Goal: Navigation & Orientation: Find specific page/section

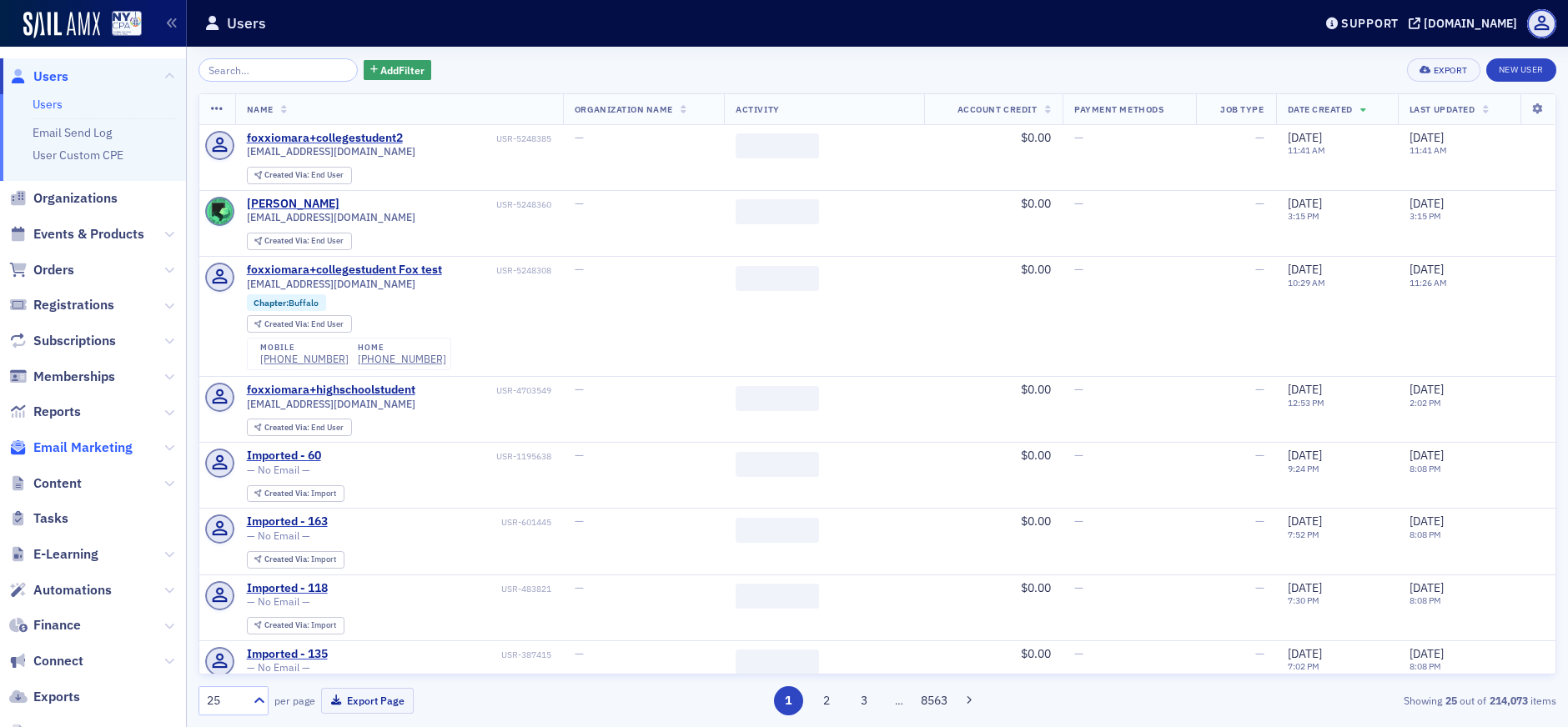
click at [70, 444] on span "Email Marketing" at bounding box center [82, 447] width 99 height 19
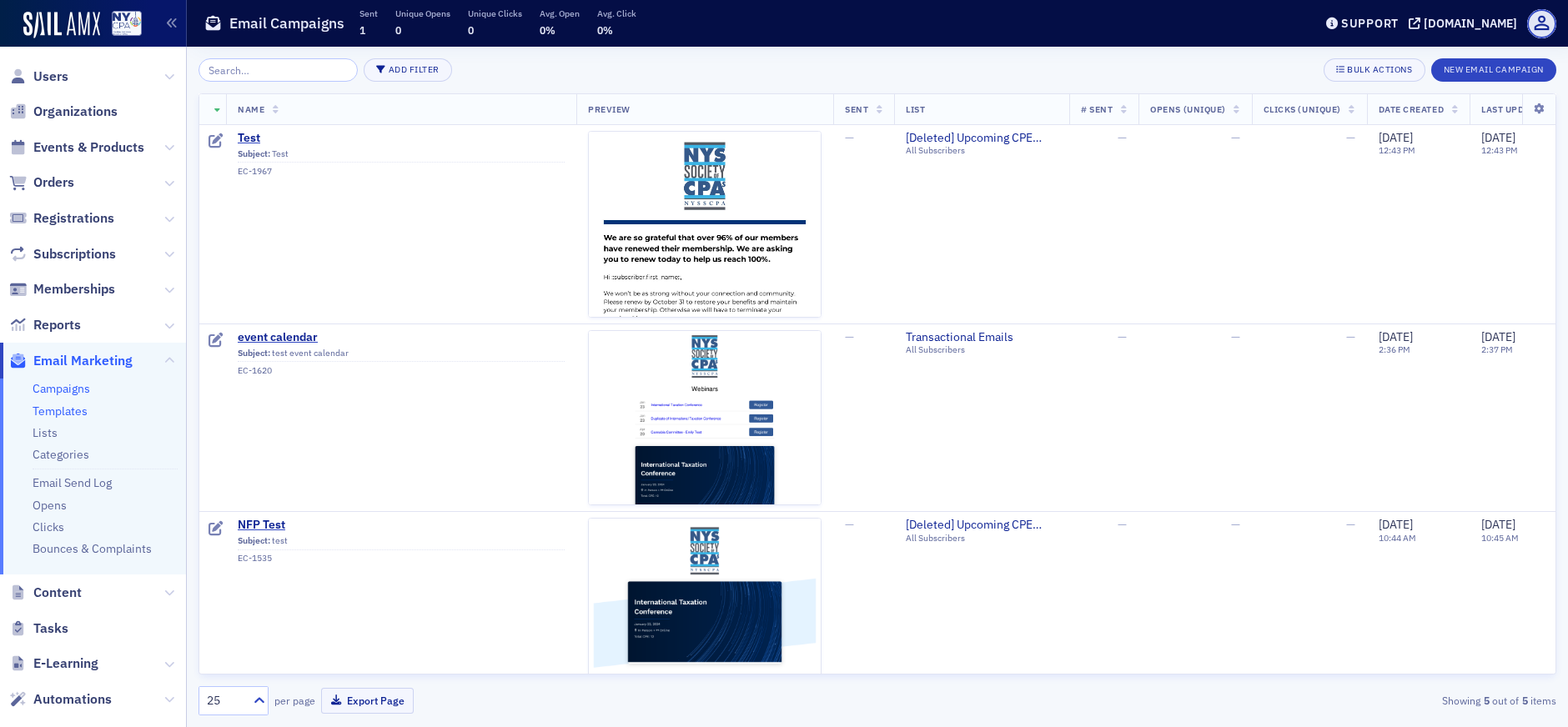
click at [75, 411] on link "Templates" at bounding box center [60, 411] width 55 height 15
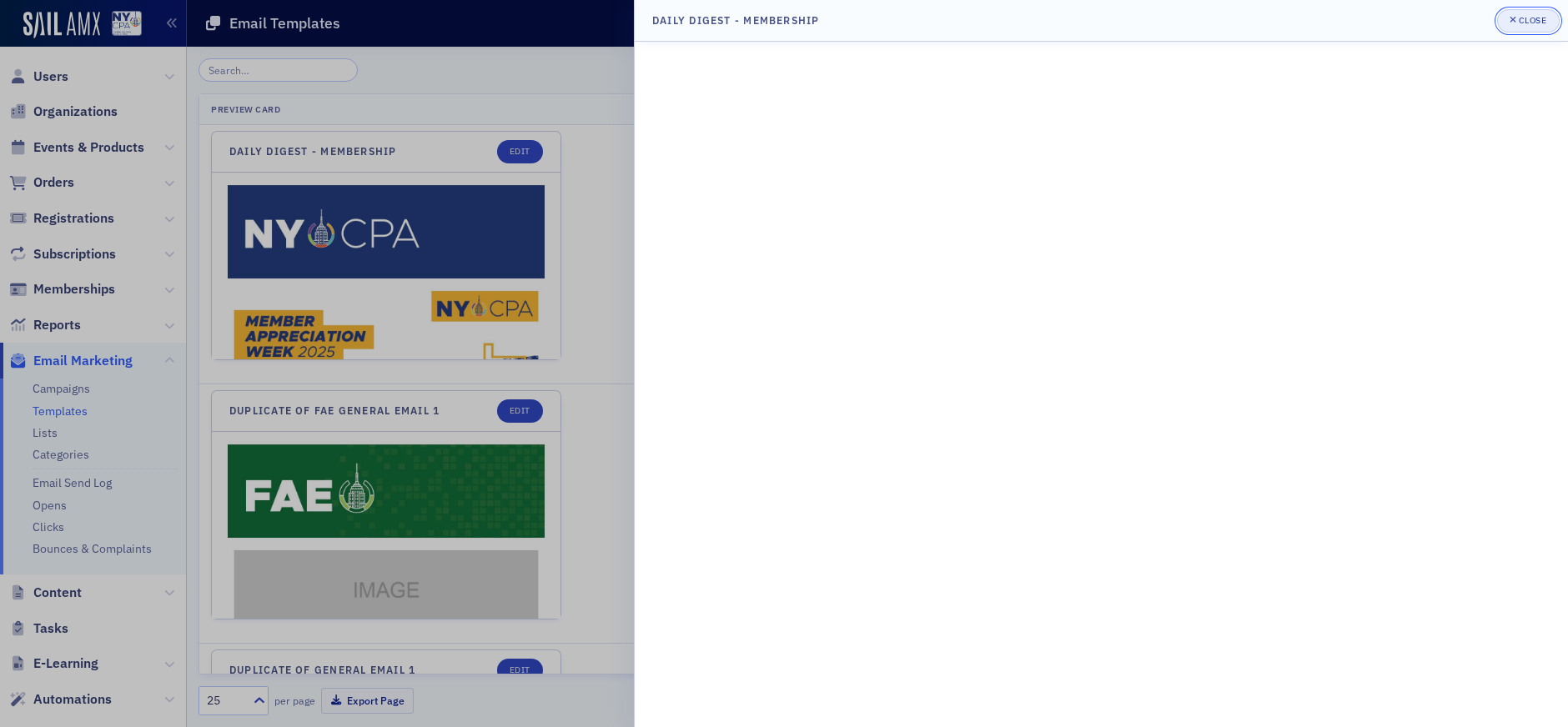
click at [1527, 20] on div "Close" at bounding box center [1533, 21] width 29 height 9
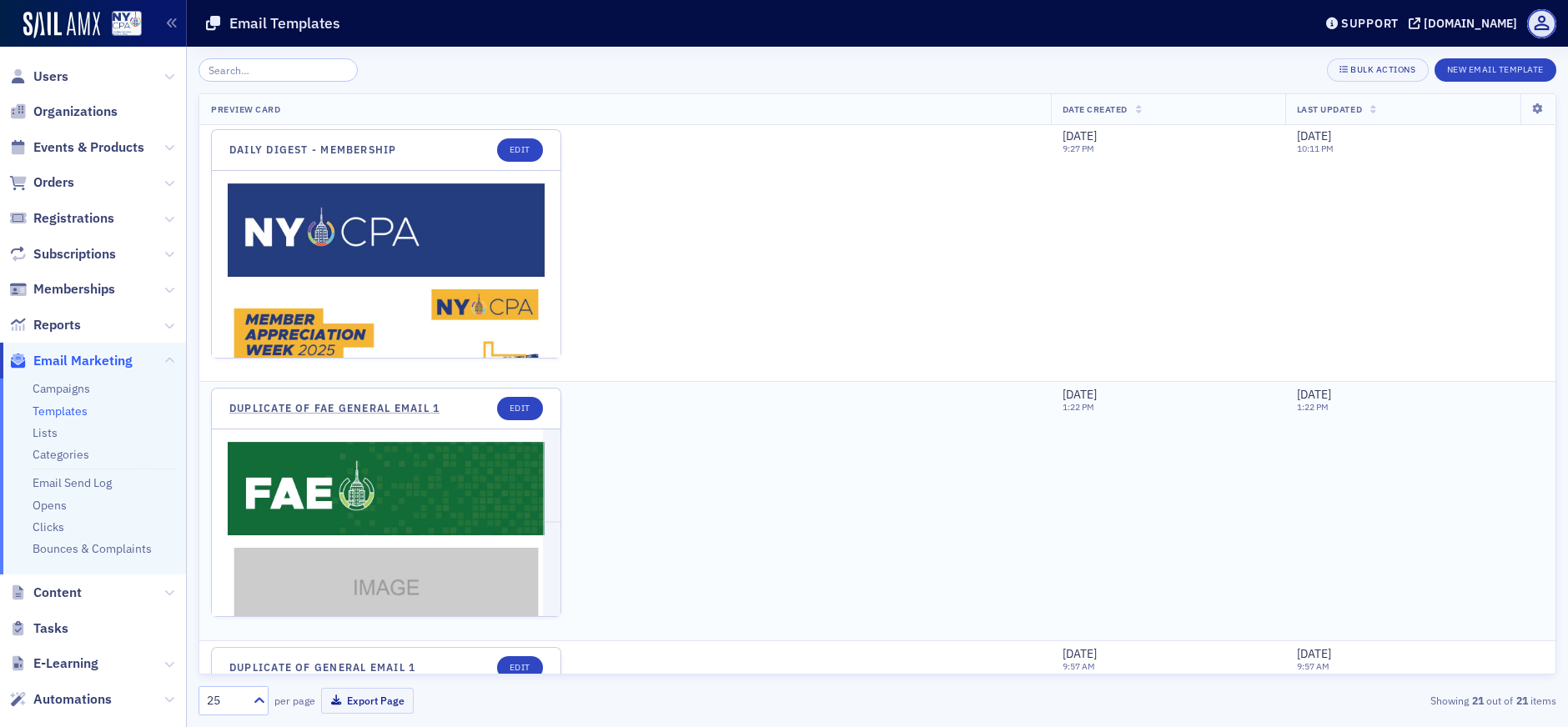
scroll to position [4, 0]
click at [375, 145] on link "Daily Digest - Membership" at bounding box center [313, 150] width 168 height 13
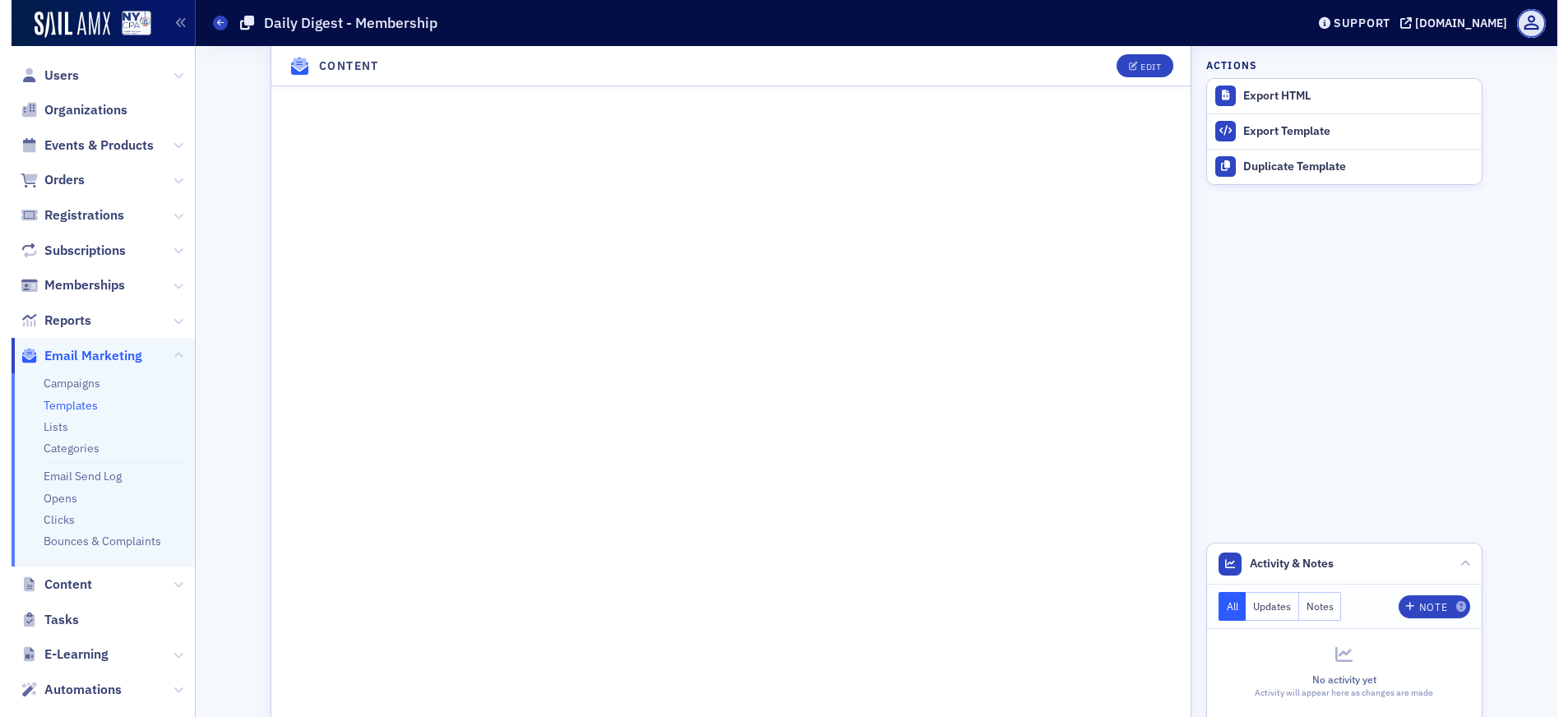
scroll to position [525, 0]
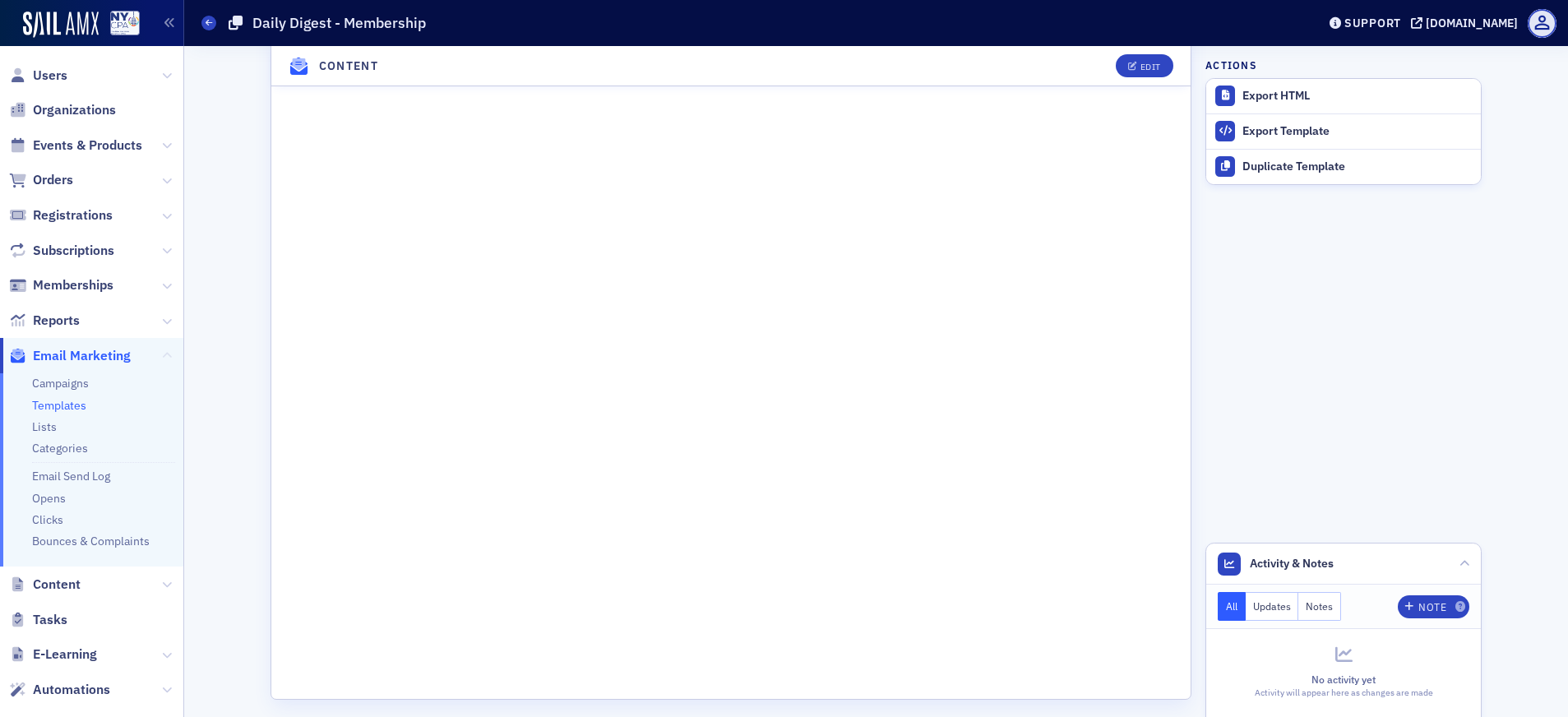
click at [162, 355] on icon at bounding box center [166, 356] width 10 height 10
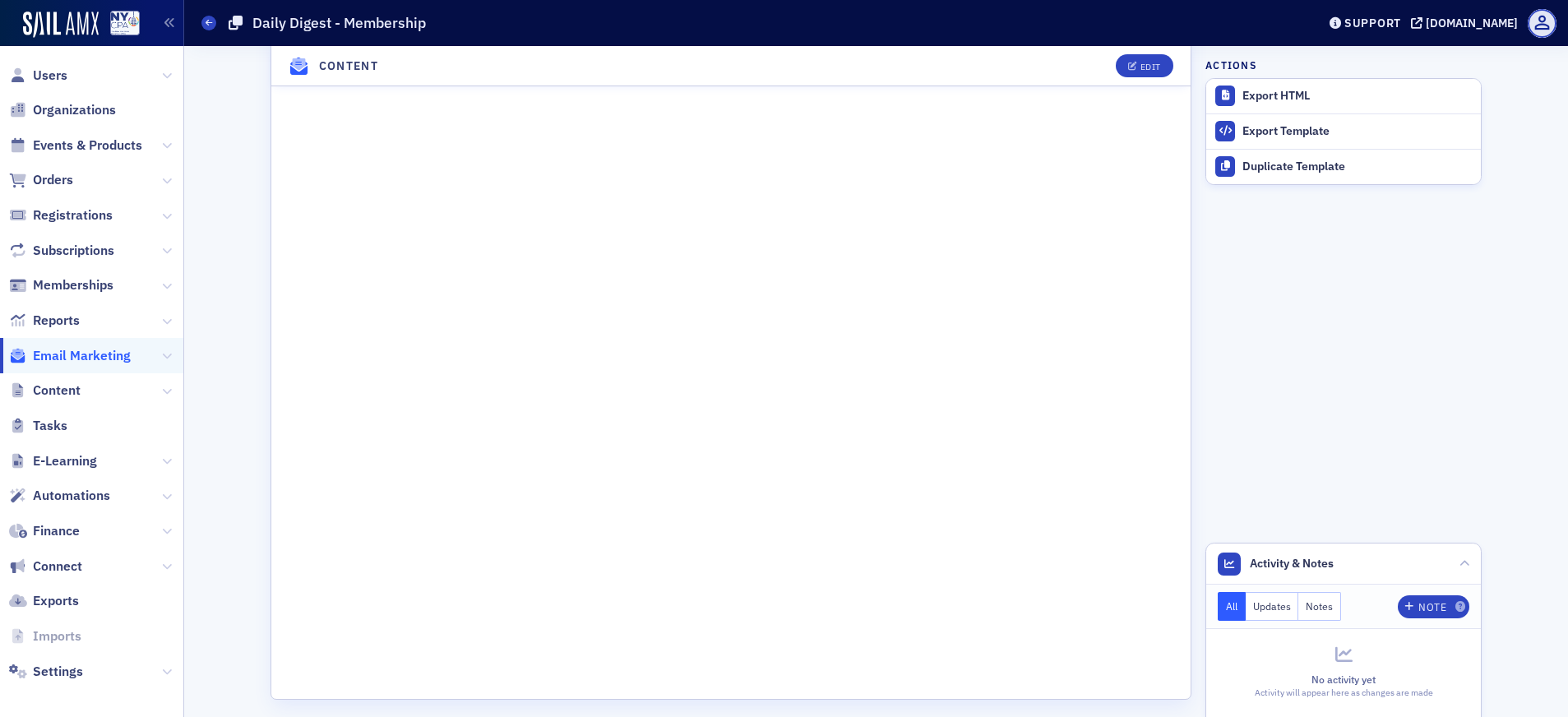
click at [217, 341] on div "Details Edit Name Daily Digest - Membership Content Edit Actions Export HTML Ex…" at bounding box center [876, 124] width 1361 height 1208
click at [162, 355] on icon at bounding box center [166, 356] width 10 height 10
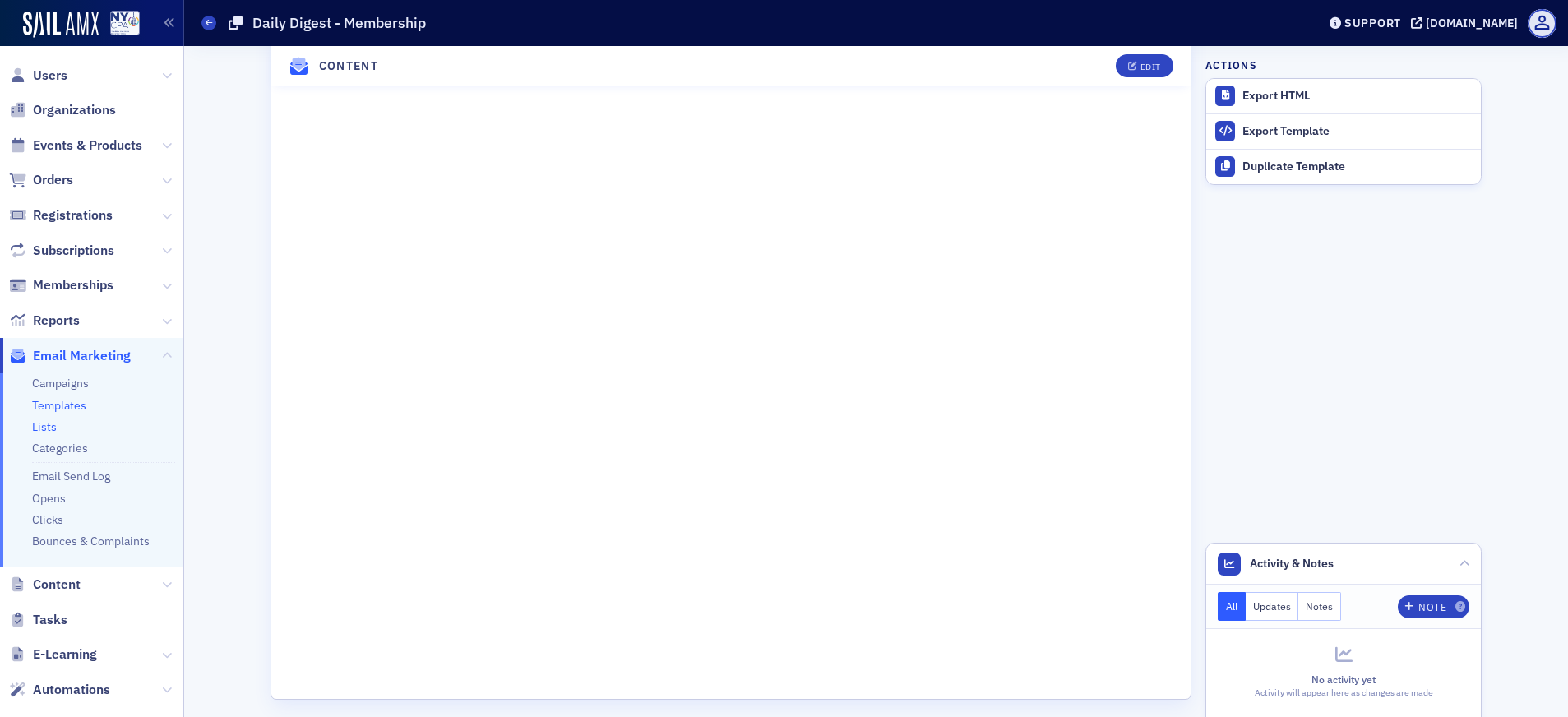
click at [49, 426] on link "Lists" at bounding box center [44, 426] width 25 height 15
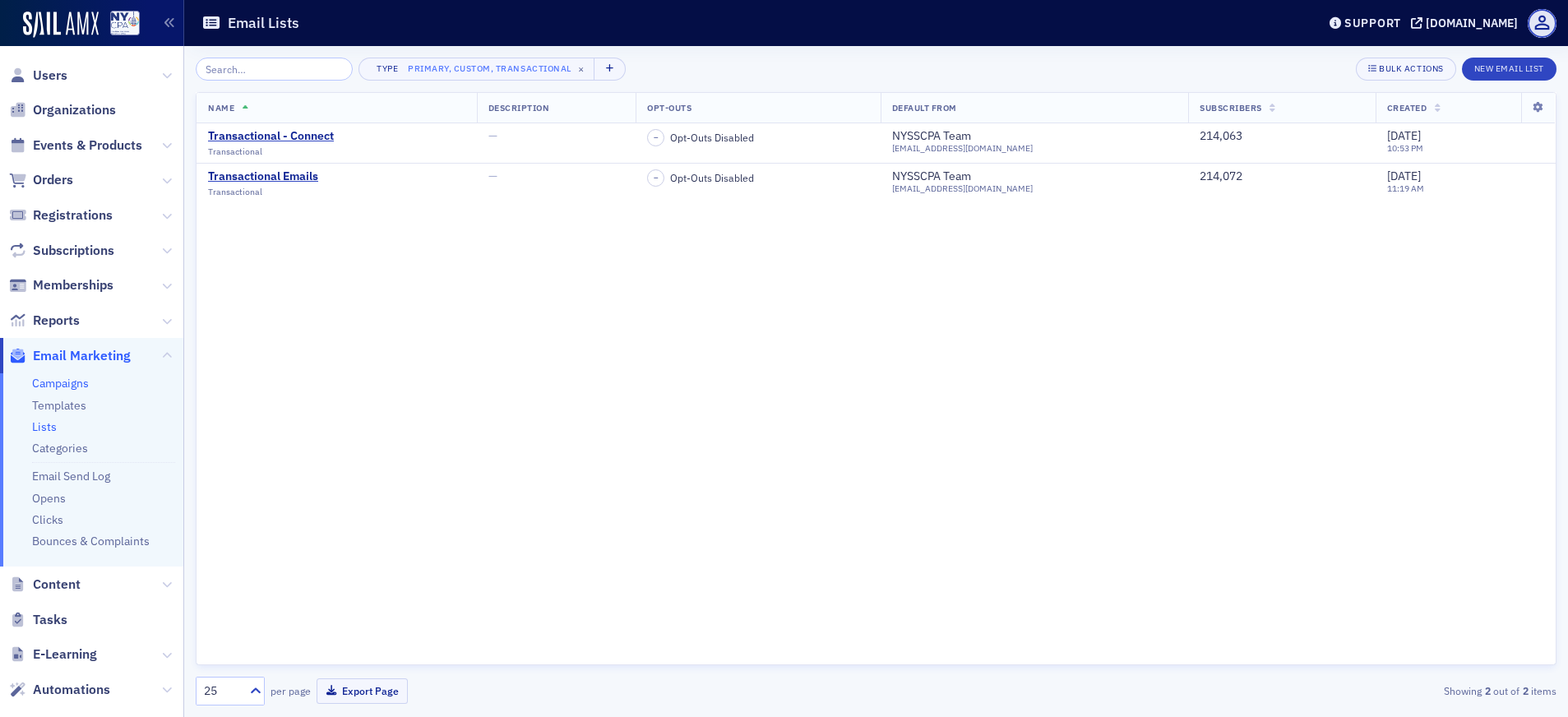
click at [63, 377] on link "Campaigns" at bounding box center [60, 383] width 56 height 15
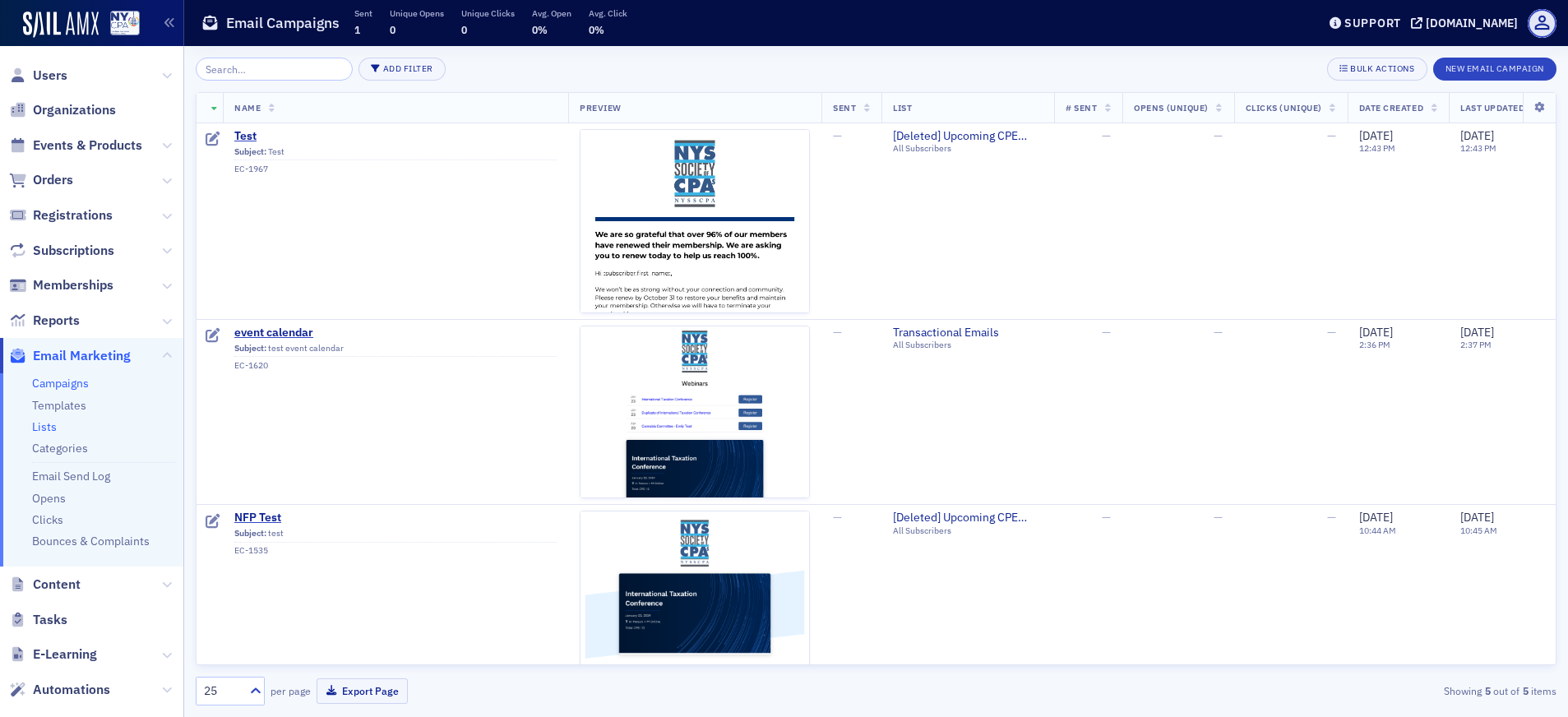
click at [42, 429] on link "Lists" at bounding box center [44, 426] width 25 height 15
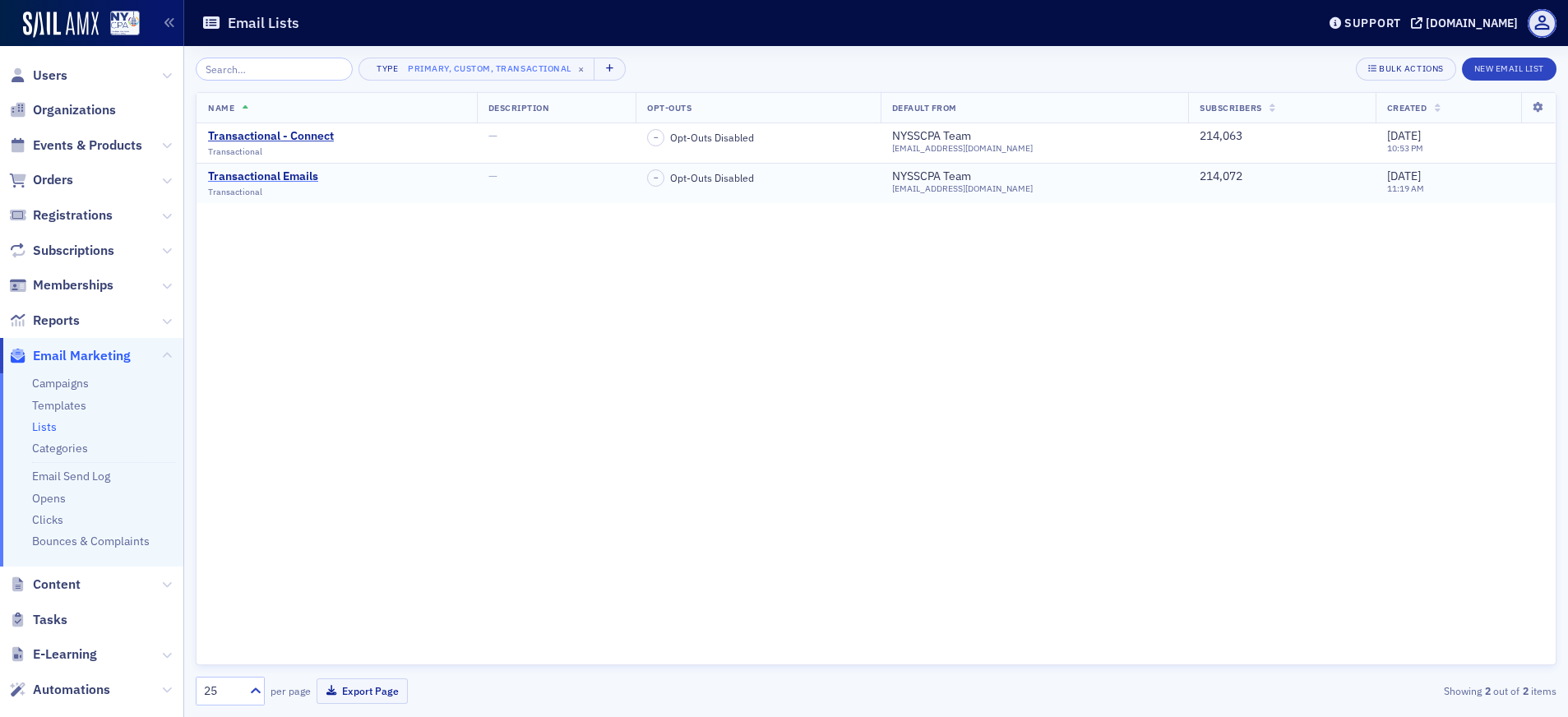
click at [306, 177] on div "Transactional Emails" at bounding box center [262, 176] width 110 height 15
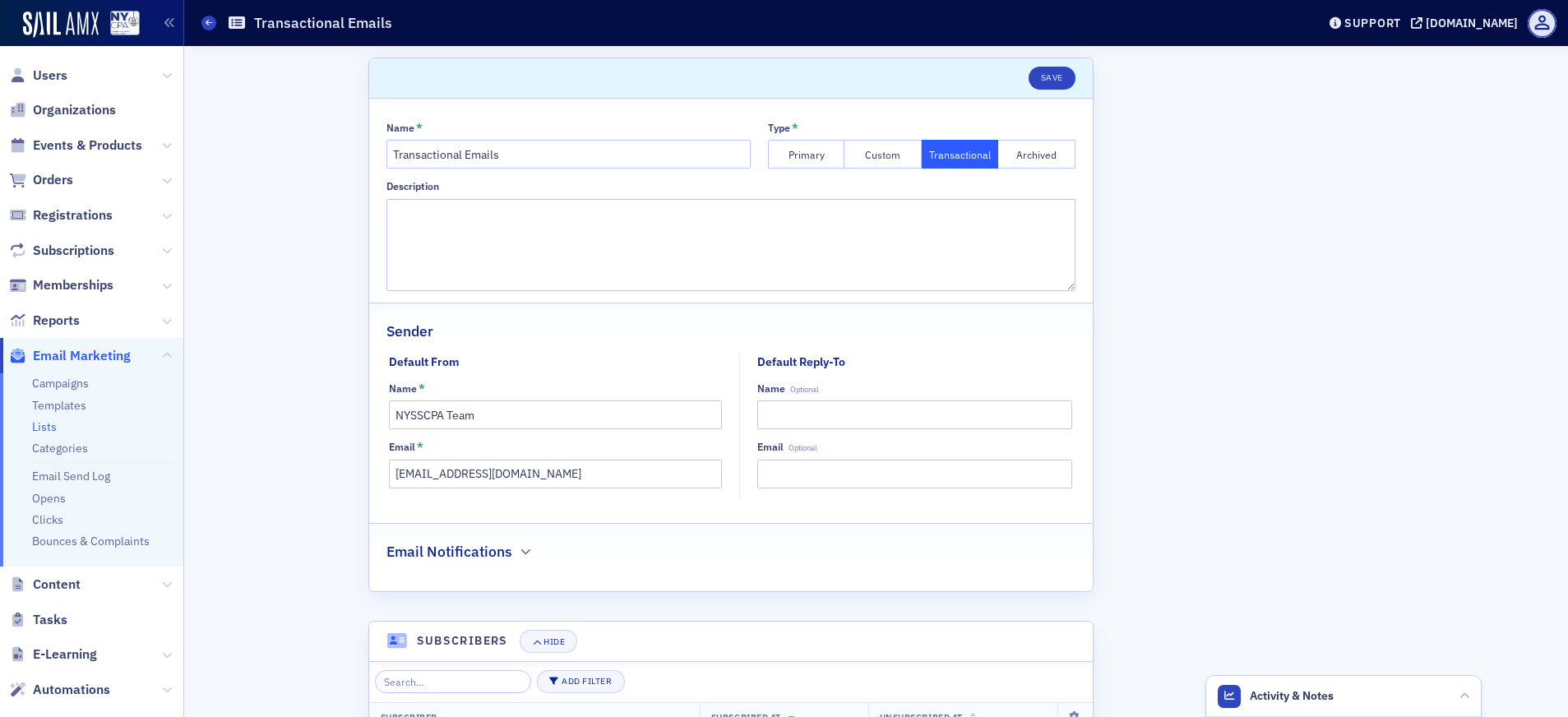
click at [101, 357] on span "Email Marketing" at bounding box center [81, 356] width 98 height 18
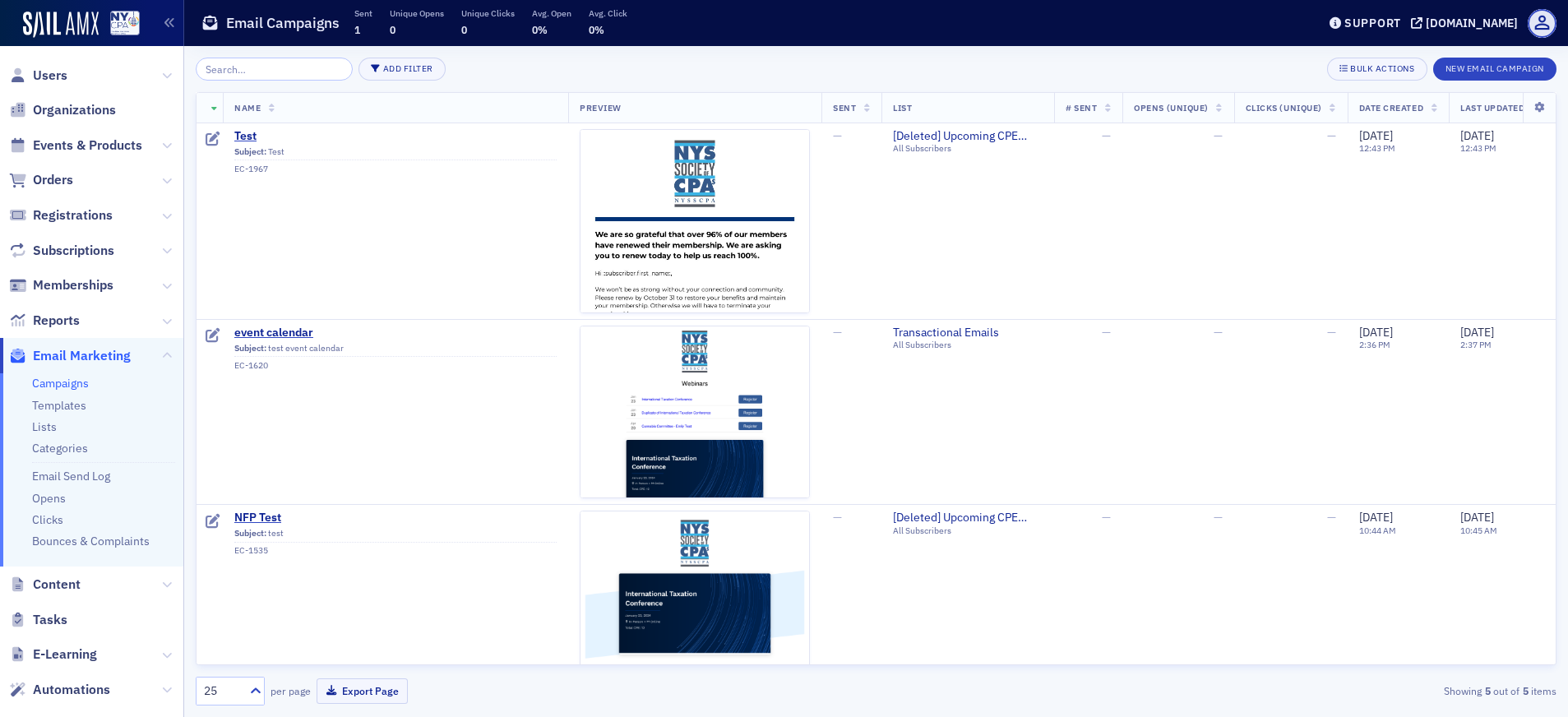
click at [107, 357] on span "Email Marketing" at bounding box center [81, 356] width 98 height 18
click at [162, 355] on icon at bounding box center [166, 356] width 10 height 10
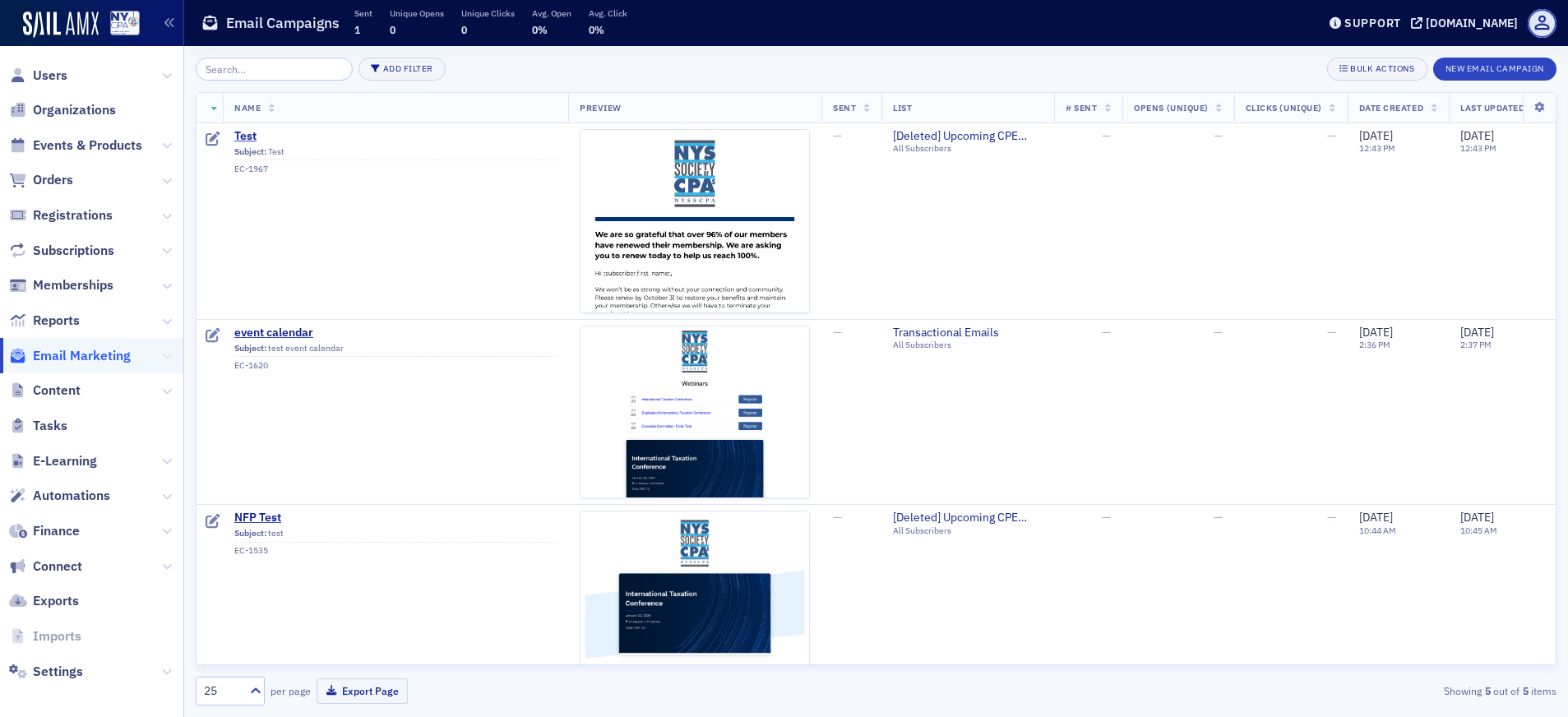
click at [162, 355] on icon at bounding box center [166, 356] width 10 height 10
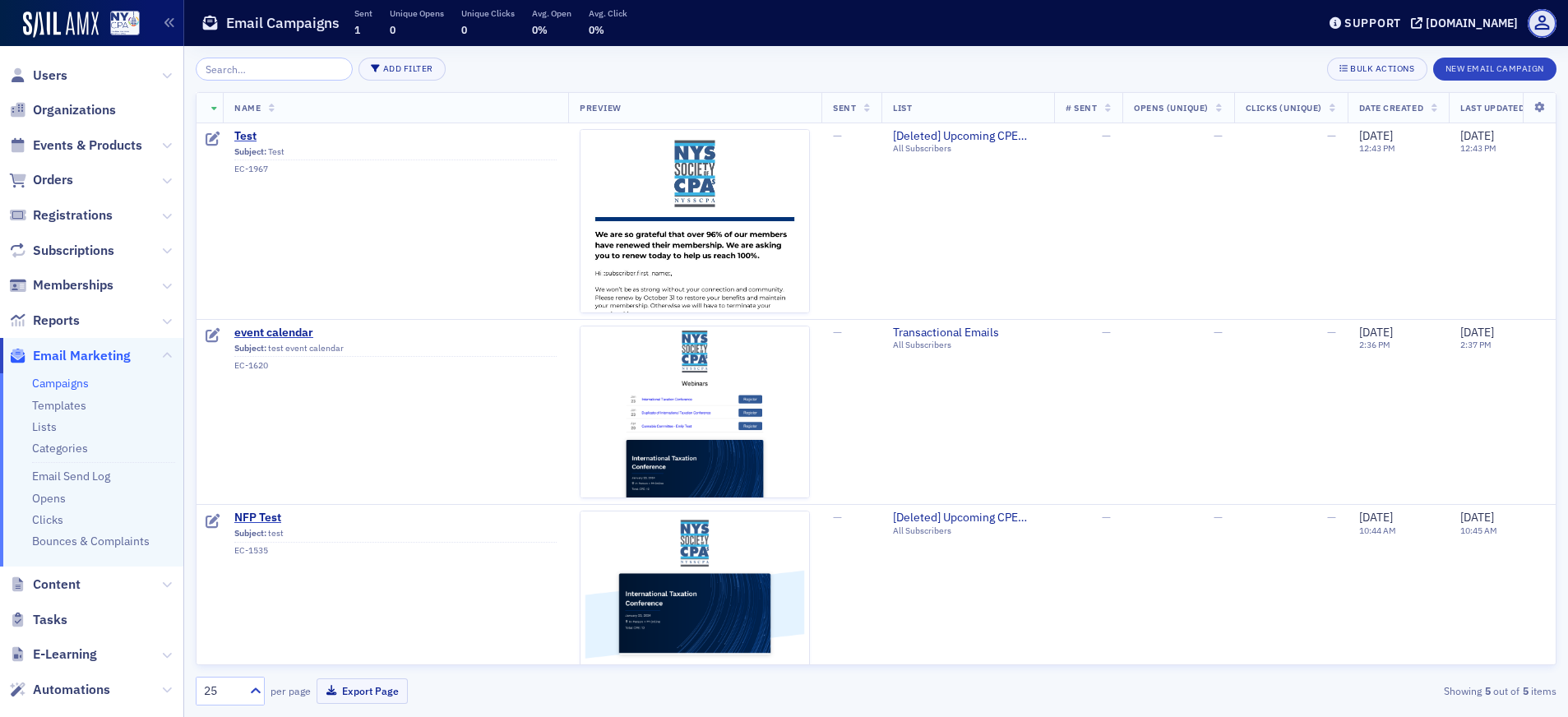
click at [99, 432] on li "Lists" at bounding box center [103, 427] width 143 height 16
click at [75, 424] on li "Lists" at bounding box center [103, 427] width 143 height 16
click at [46, 428] on link "Lists" at bounding box center [44, 426] width 25 height 15
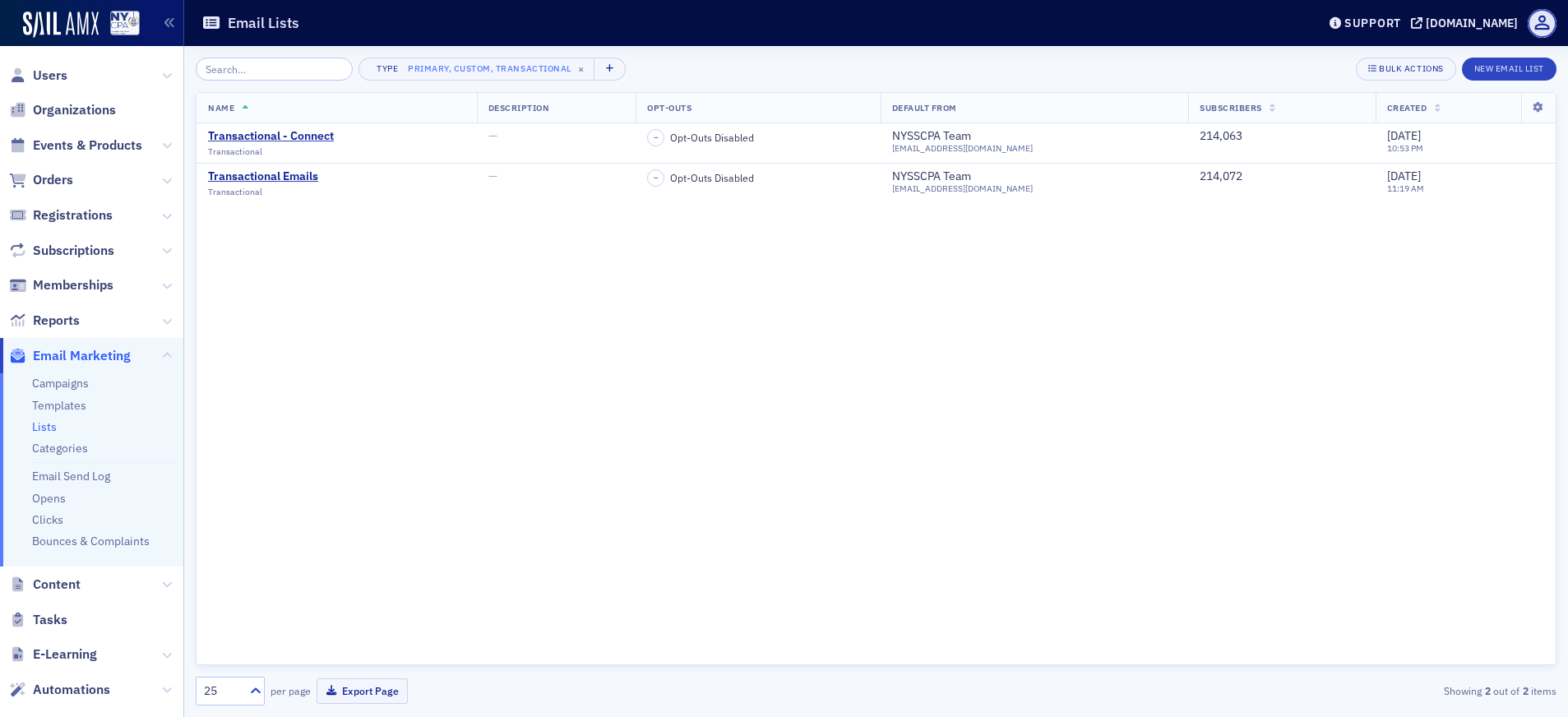
click at [784, 455] on div "Name Description Opt-Outs Default From Subscribers Created Transactional - Conn…" at bounding box center [876, 379] width 1361 height 573
click at [1539, 103] on icon at bounding box center [1538, 107] width 33 height 10
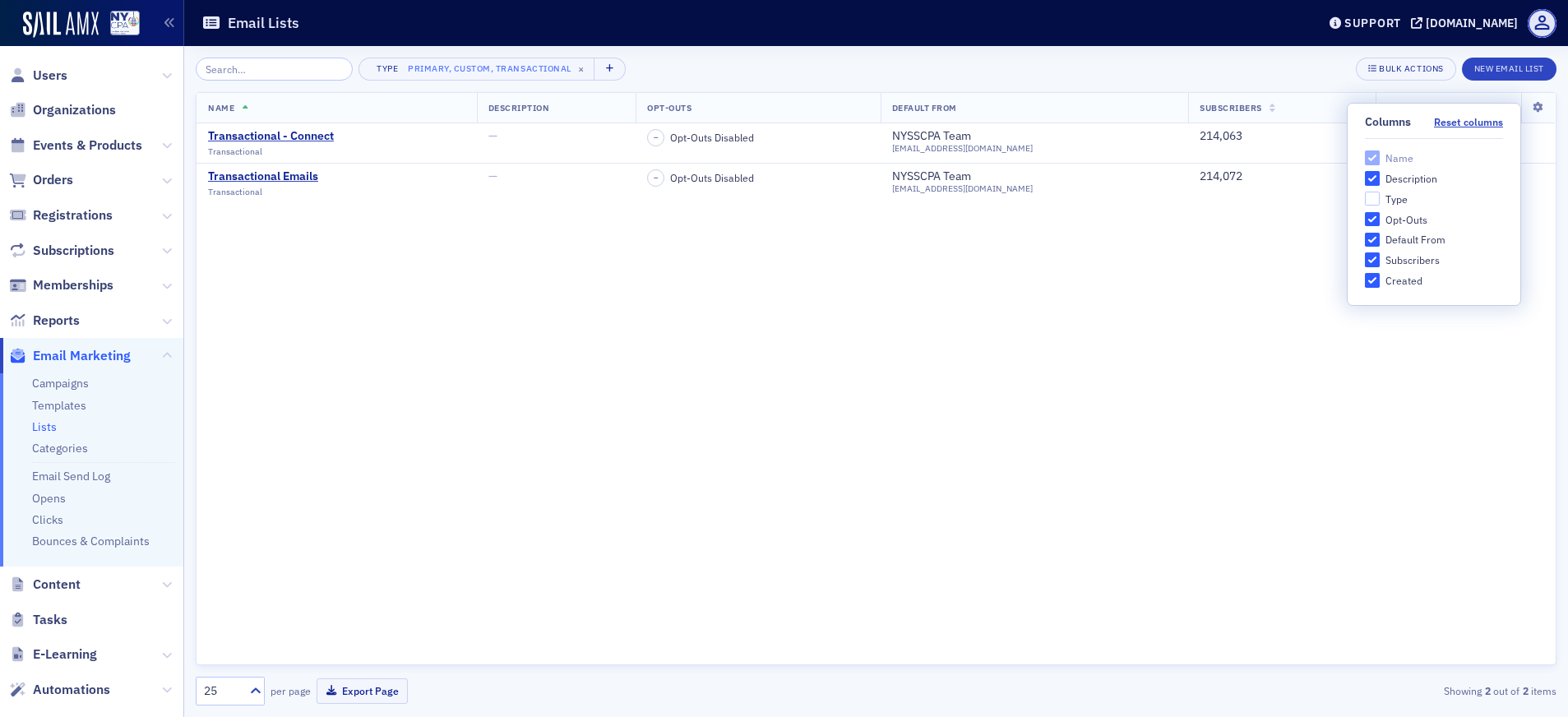
click at [1163, 436] on div "Name Description Opt-Outs Default From Subscribers Created Transactional - Conn…" at bounding box center [876, 379] width 1361 height 573
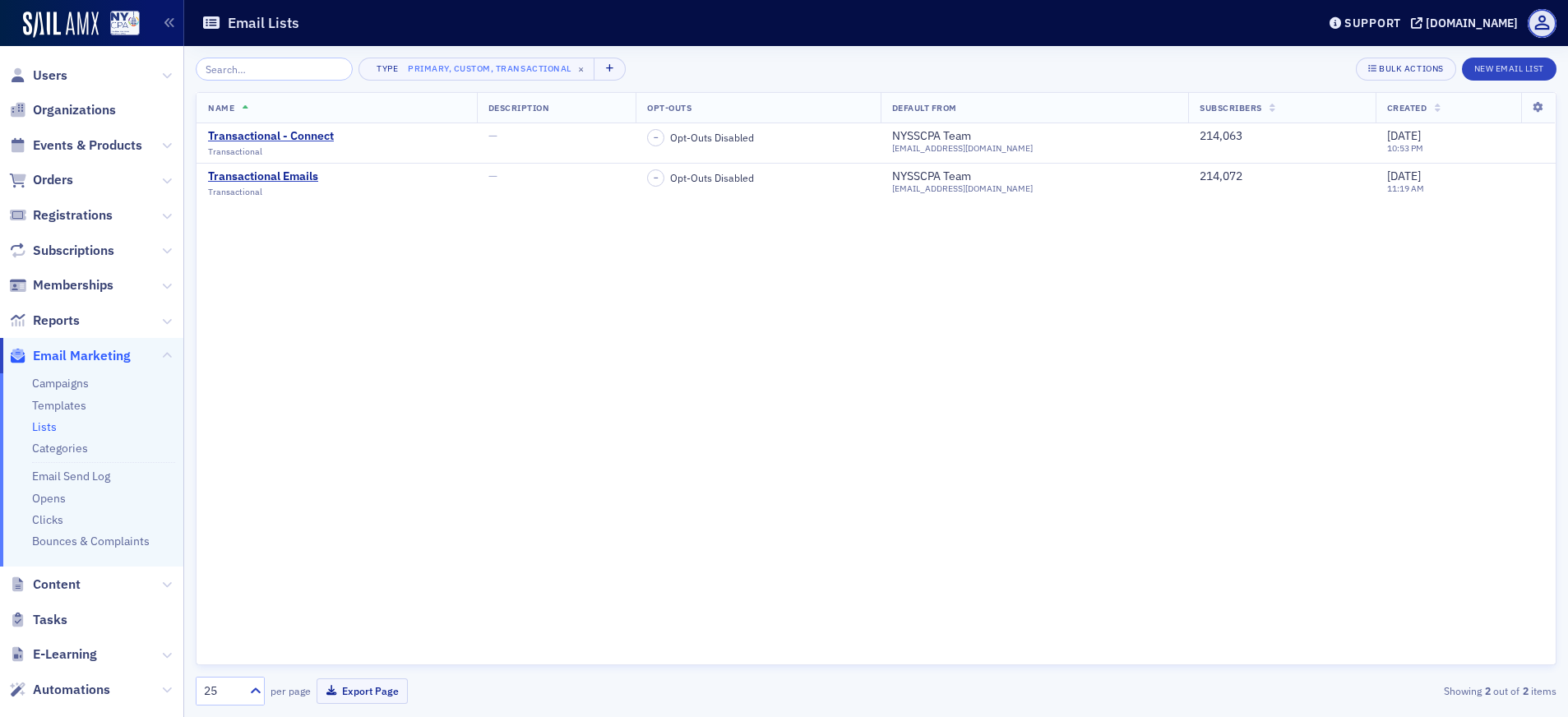
click at [140, 277] on span "Memberships" at bounding box center [92, 285] width 183 height 35
click at [140, 288] on span "Memberships" at bounding box center [92, 285] width 183 height 35
click at [162, 285] on icon at bounding box center [166, 285] width 10 height 10
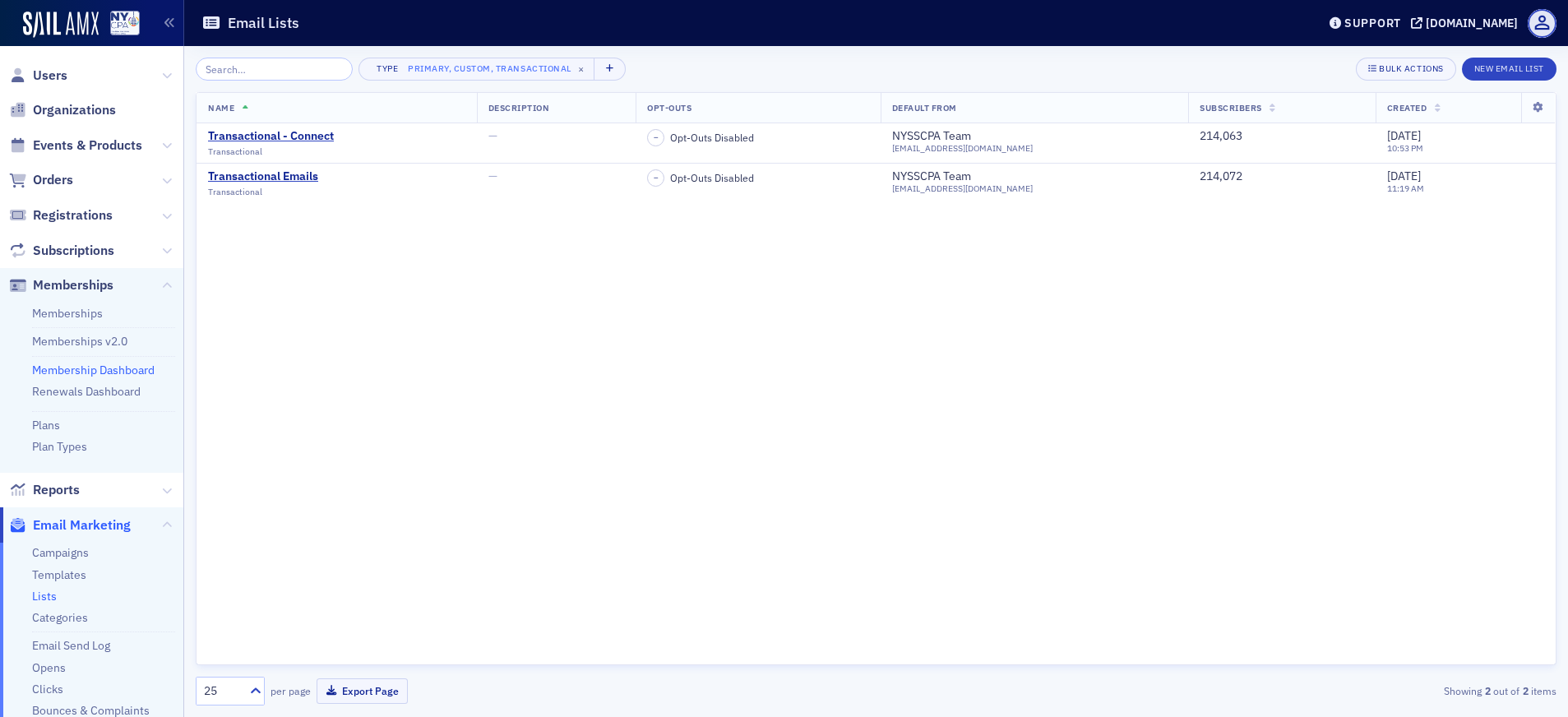
click at [105, 368] on link "Membership Dashboard" at bounding box center [92, 370] width 122 height 15
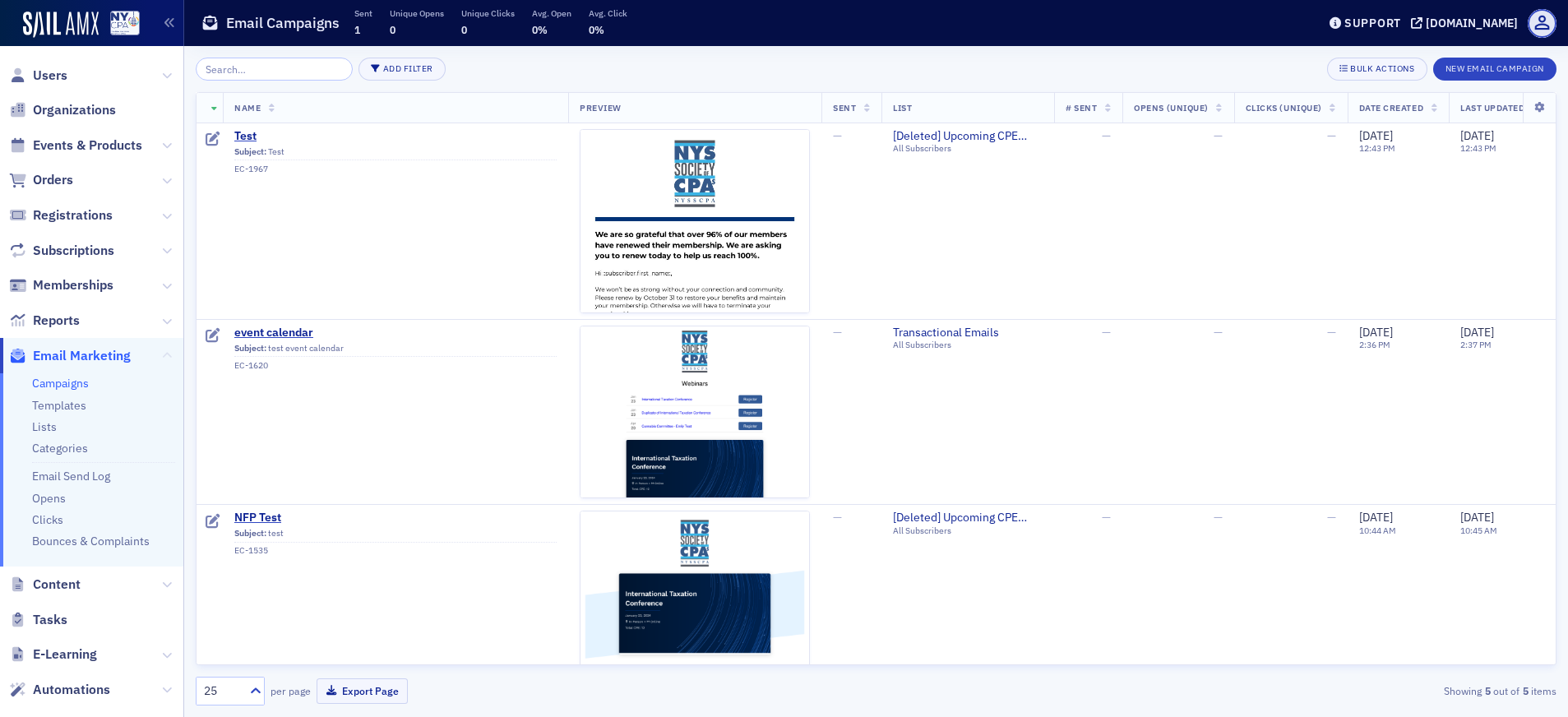
click at [162, 353] on icon at bounding box center [166, 356] width 10 height 10
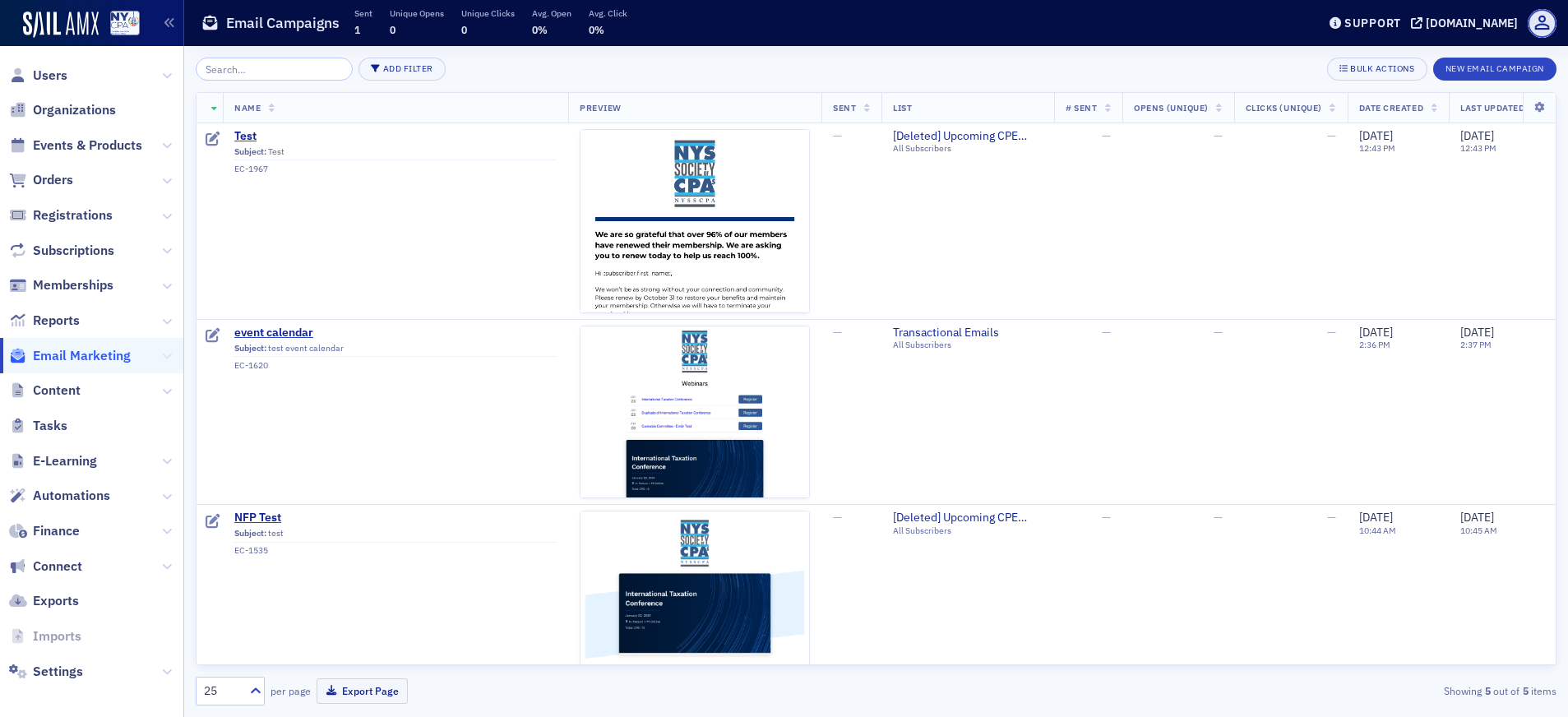
click at [162, 353] on icon at bounding box center [166, 356] width 10 height 10
